Goal: Task Accomplishment & Management: Manage account settings

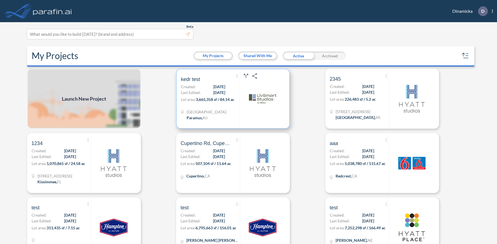
click at [235, 115] on div "[GEOGRAPHIC_DATA] , [GEOGRAPHIC_DATA]" at bounding box center [210, 115] width 59 height 13
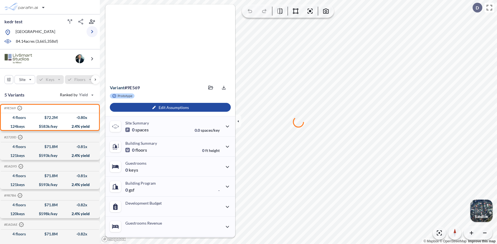
click at [92, 35] on icon "button" at bounding box center [92, 31] width 7 height 7
click at [91, 35] on icon "button" at bounding box center [92, 31] width 7 height 7
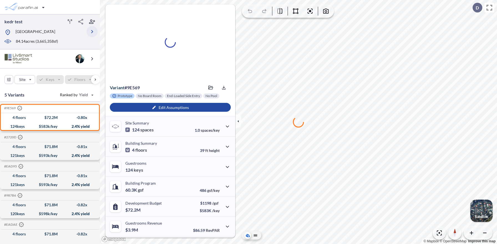
click at [89, 31] on icon "button" at bounding box center [92, 31] width 7 height 7
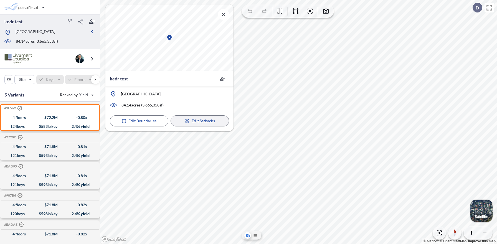
click at [199, 122] on p "Edit Setbacks" at bounding box center [203, 121] width 23 height 6
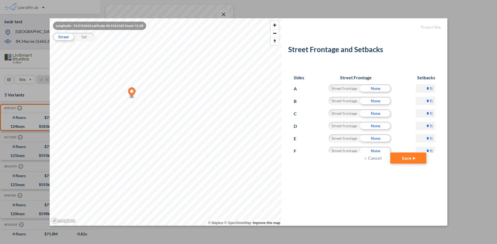
click at [376, 159] on button "Cancel" at bounding box center [373, 157] width 22 height 11
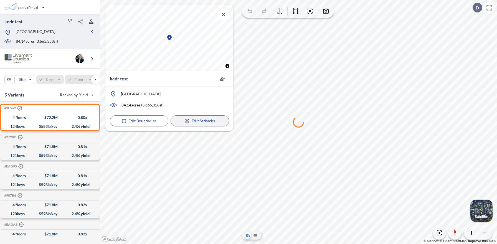
click at [203, 119] on p "Edit Setbacks" at bounding box center [203, 121] width 23 height 6
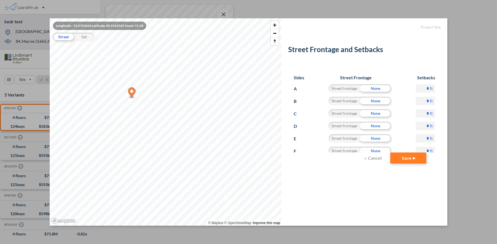
click at [423, 88] on input "*" at bounding box center [425, 88] width 19 height 8
click at [428, 88] on input "*" at bounding box center [425, 88] width 19 height 8
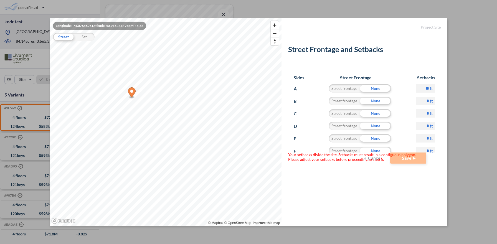
click at [426, 88] on input "**" at bounding box center [425, 88] width 19 height 8
type input "*"
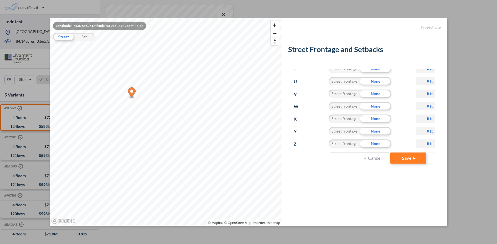
scroll to position [266, 0]
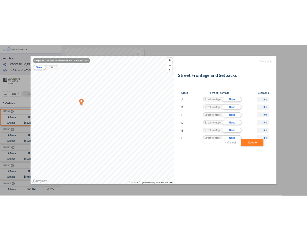
scroll to position [267, 0]
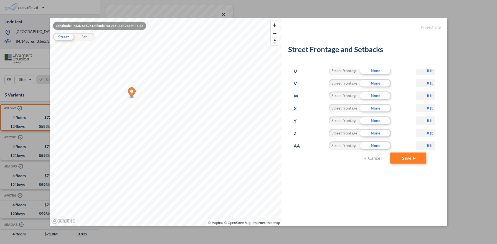
type input "*"
click at [422, 133] on input "*" at bounding box center [425, 133] width 19 height 8
type input "**"
click at [410, 159] on button "Save" at bounding box center [408, 157] width 36 height 11
